Goal: Task Accomplishment & Management: Manage account settings

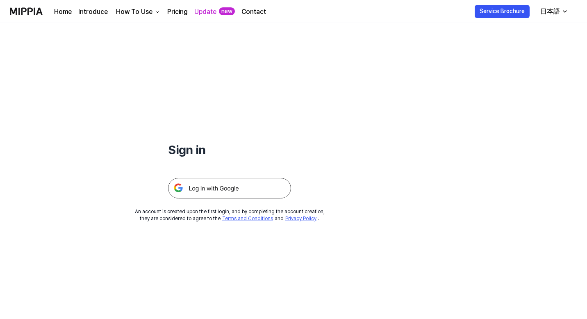
click at [185, 191] on img at bounding box center [229, 188] width 123 height 21
